Goal: Information Seeking & Learning: Understand process/instructions

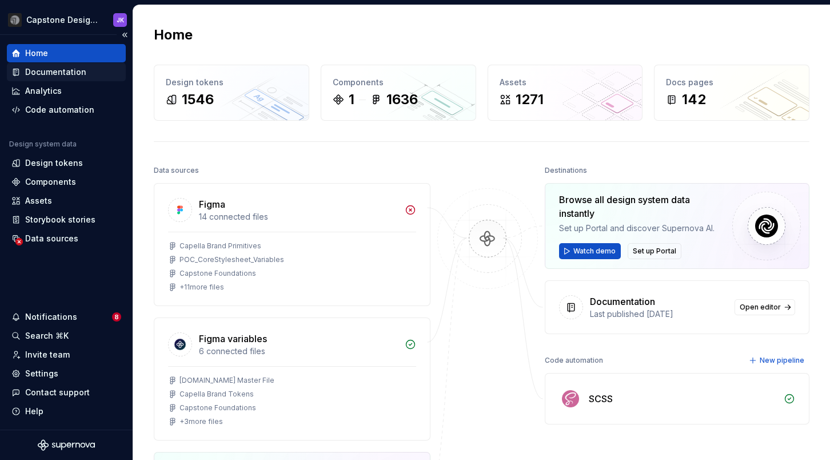
click at [49, 78] on div "Documentation" at bounding box center [66, 72] width 119 height 18
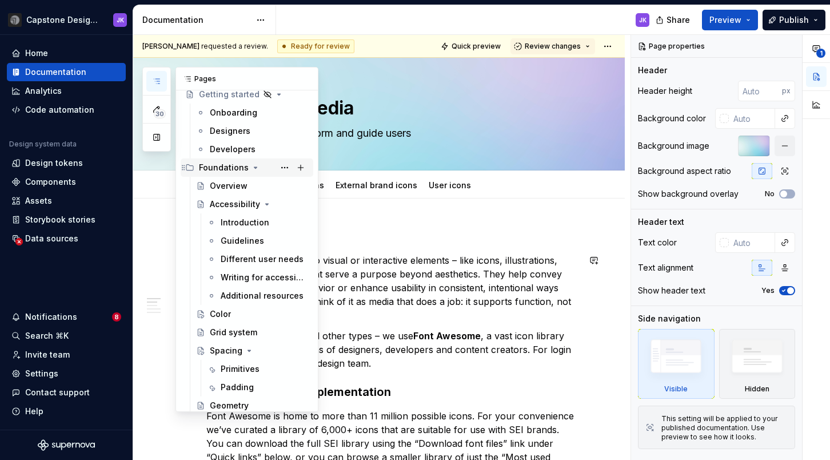
scroll to position [103, 0]
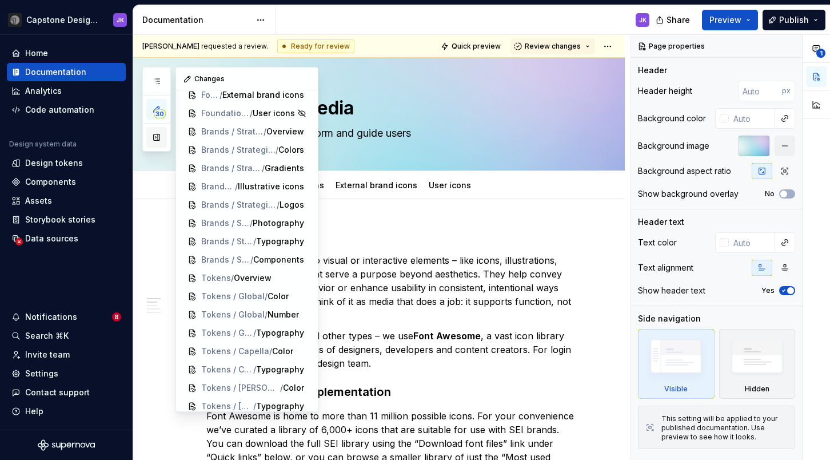
click at [154, 143] on button "button" at bounding box center [156, 137] width 21 height 21
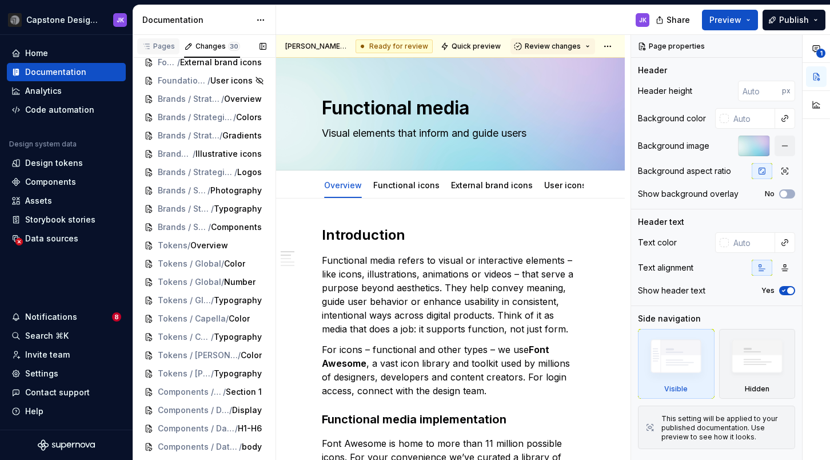
click at [168, 47] on div "Pages" at bounding box center [158, 46] width 33 height 9
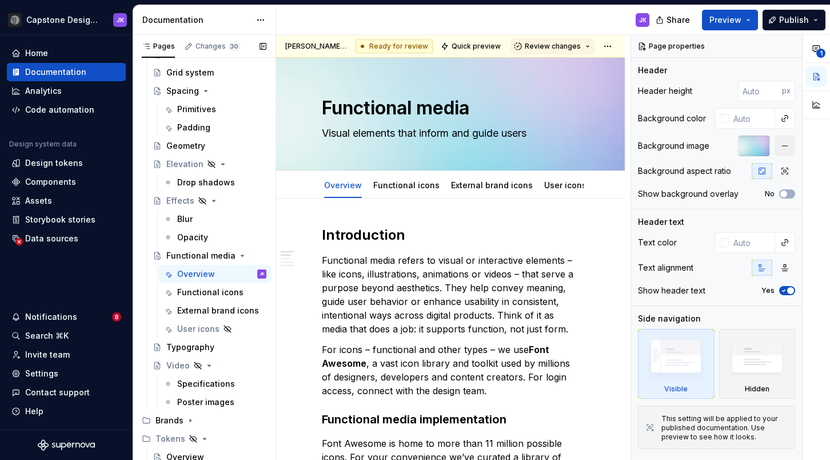
scroll to position [354, 0]
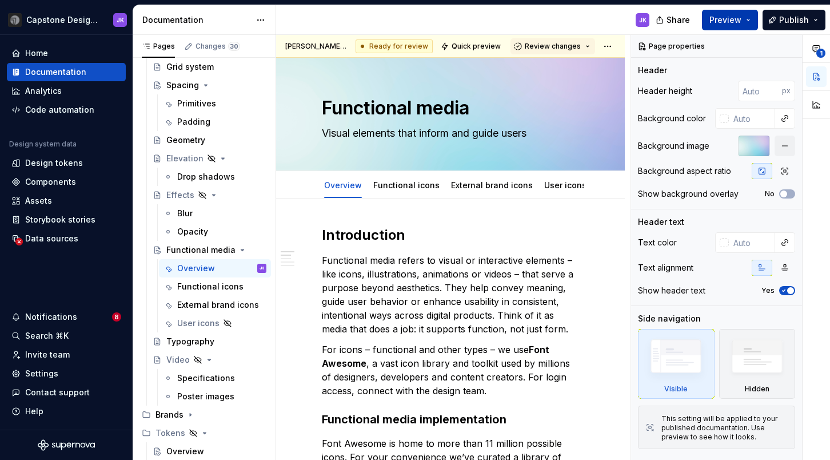
click at [744, 20] on button "Preview" at bounding box center [730, 20] width 56 height 21
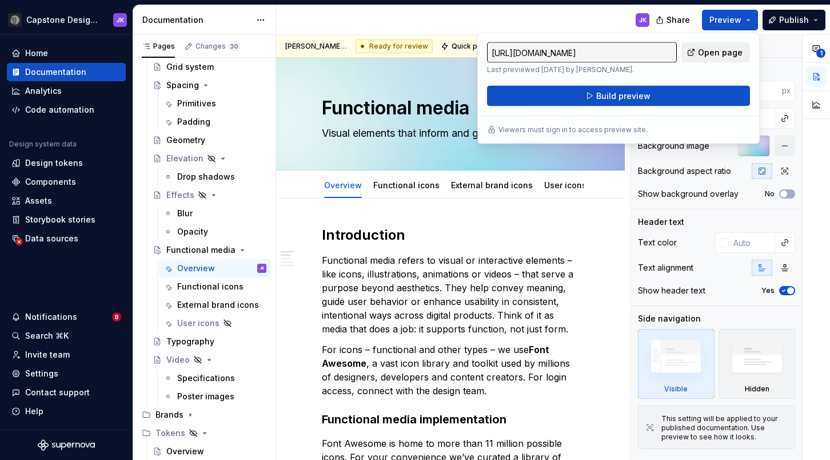
click at [717, 55] on span "Open page" at bounding box center [720, 52] width 45 height 11
type textarea "*"
